Goal: Information Seeking & Learning: Learn about a topic

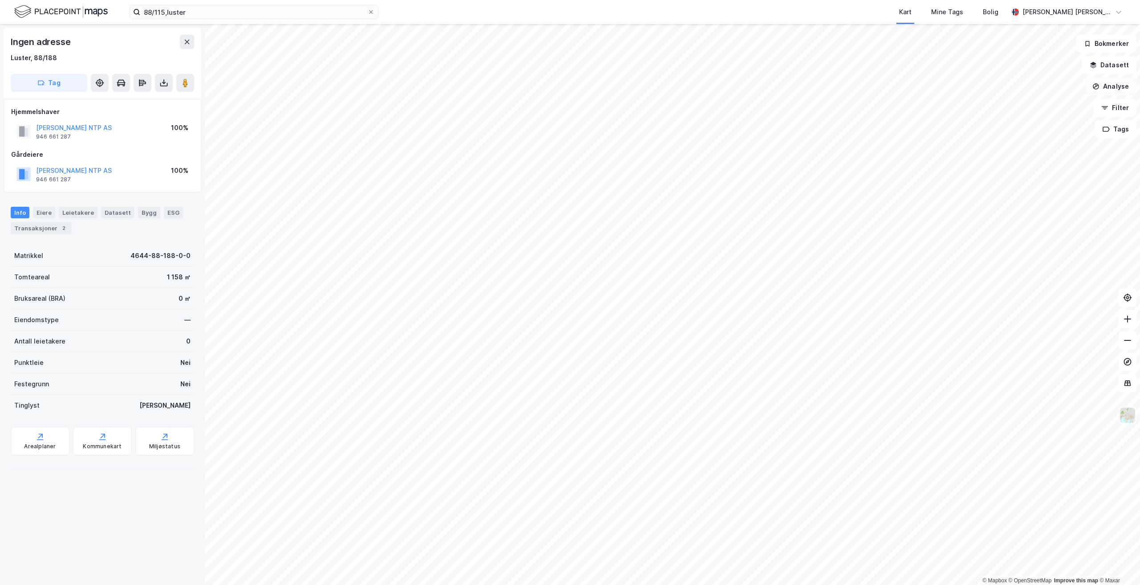
click at [1111, 86] on button "Analyse" at bounding box center [1111, 87] width 52 height 18
click at [1118, 127] on button "Tags" at bounding box center [1115, 129] width 41 height 18
click at [1036, 134] on div "Tags" at bounding box center [1020, 135] width 127 height 14
click at [970, 139] on div "Tags" at bounding box center [967, 135] width 21 height 14
click at [1079, 137] on icon at bounding box center [1076, 135] width 5 height 5
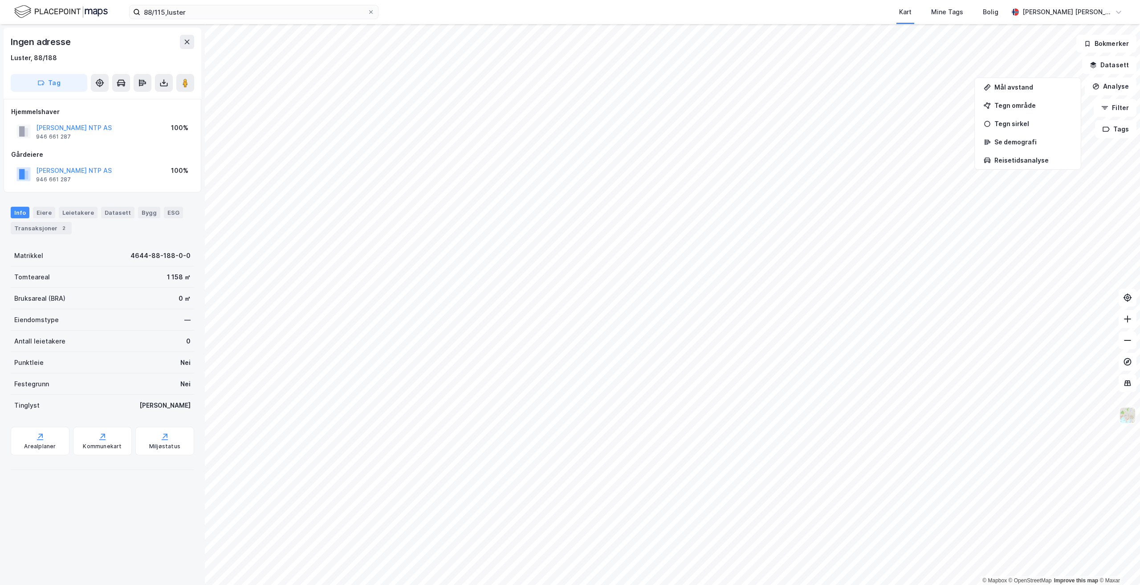
click at [1128, 412] on img at bounding box center [1127, 415] width 17 height 17
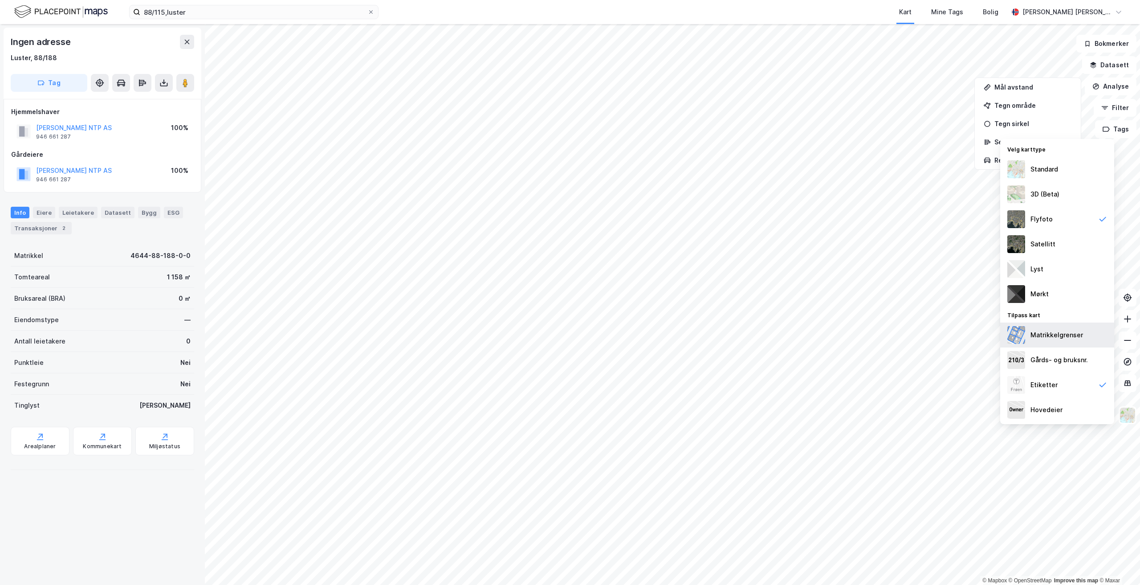
click at [1060, 335] on div "Matrikkelgrenser" at bounding box center [1057, 335] width 53 height 11
click at [1060, 362] on div "Gårds- og bruksnr." at bounding box center [1059, 360] width 57 height 11
